Goal: Find specific page/section: Find specific page/section

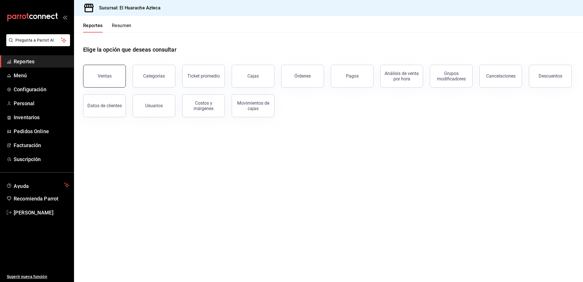
click at [108, 78] on div "Ventas" at bounding box center [105, 75] width 14 height 5
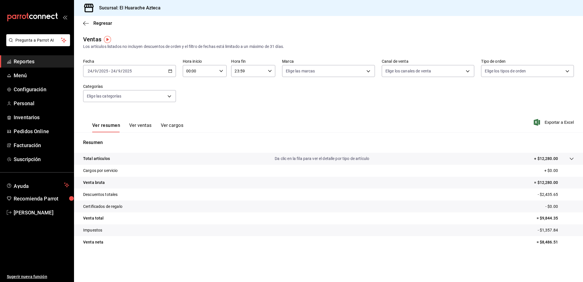
click at [48, 62] on span "Reportes" at bounding box center [42, 62] width 56 height 8
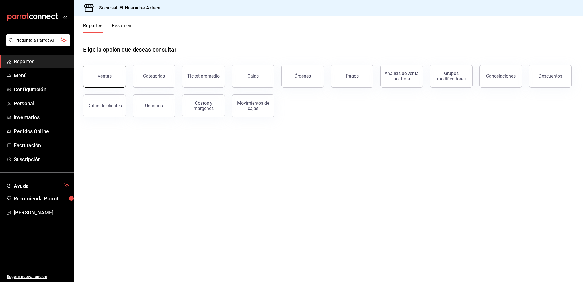
click at [101, 76] on div "Ventas" at bounding box center [105, 75] width 14 height 5
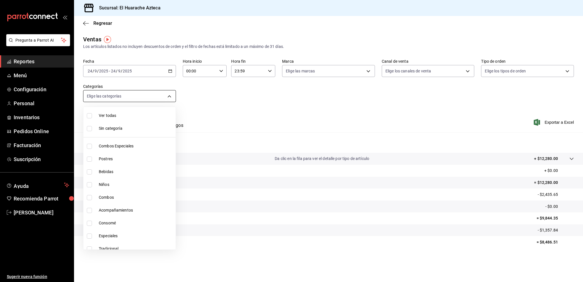
click at [118, 101] on body "Pregunta a Parrot AI Reportes Menú Configuración Personal Inventarios Pedidos O…" at bounding box center [291, 141] width 583 height 282
click at [129, 225] on span "Consomé" at bounding box center [136, 223] width 75 height 6
type input "53f55ae2-6285-460e-a8e1-99190fafff65"
checkbox input "true"
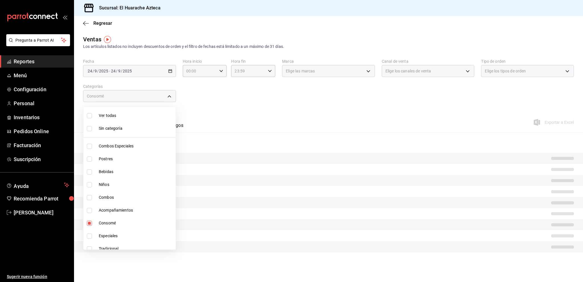
click at [250, 116] on div at bounding box center [291, 141] width 583 height 282
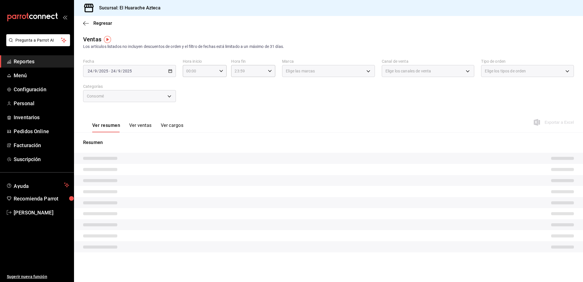
click at [136, 126] on button "Ver ventas" at bounding box center [140, 127] width 22 height 10
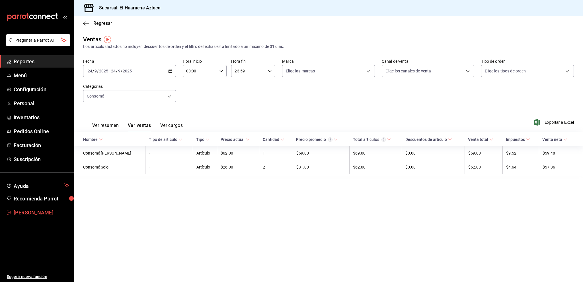
click at [34, 211] on span "[PERSON_NAME]" at bounding box center [42, 212] width 56 height 8
